Goal: Task Accomplishment & Management: Use online tool/utility

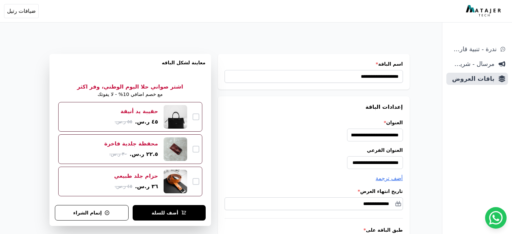
select select "**********"
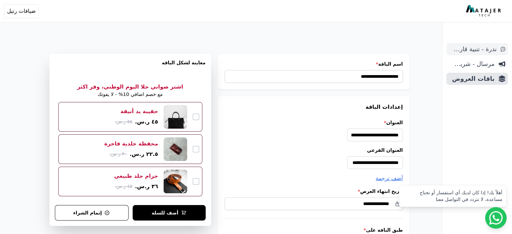
click at [476, 50] on span "ندرة - تنبية قارب علي النفاذ" at bounding box center [472, 48] width 47 height 9
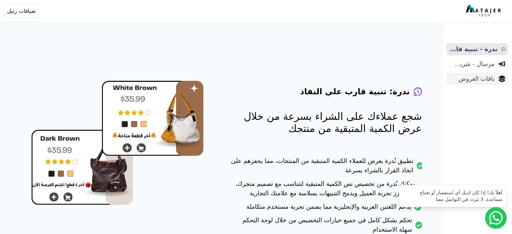
click at [486, 80] on span "باقات العروض" at bounding box center [471, 78] width 45 height 9
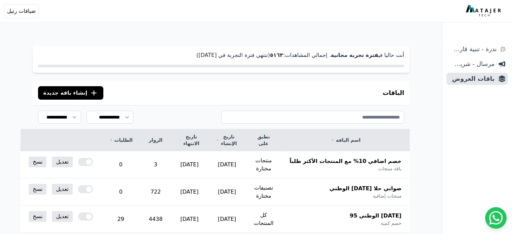
scroll to position [112, 0]
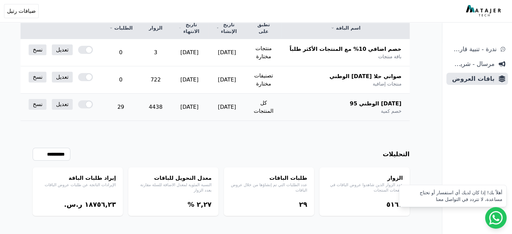
click at [93, 102] on div at bounding box center [85, 104] width 15 height 8
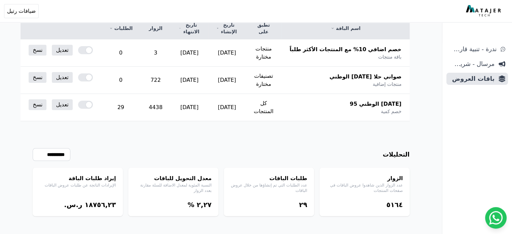
scroll to position [132, 0]
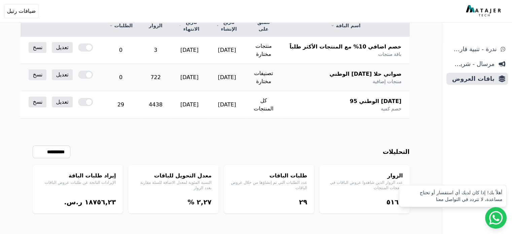
click at [93, 76] on div at bounding box center [85, 75] width 15 height 8
